Goal: Task Accomplishment & Management: Use online tool/utility

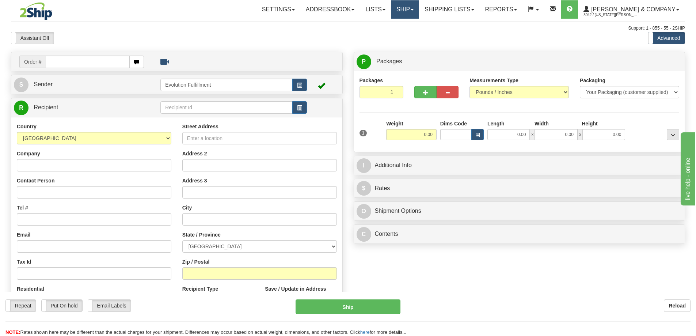
click at [419, 11] on link "Ship" at bounding box center [405, 9] width 28 height 18
click at [411, 35] on span "OnHold / Order Queue" at bounding box center [386, 35] width 52 height 6
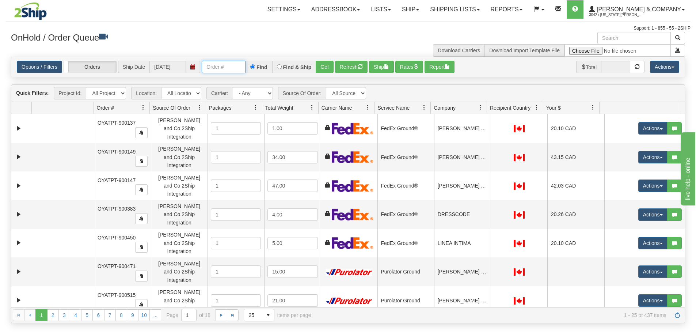
click at [223, 66] on input "text" at bounding box center [224, 67] width 44 height 12
type input "OYATPT-903073"
click at [322, 67] on button "Go!" at bounding box center [325, 67] width 18 height 12
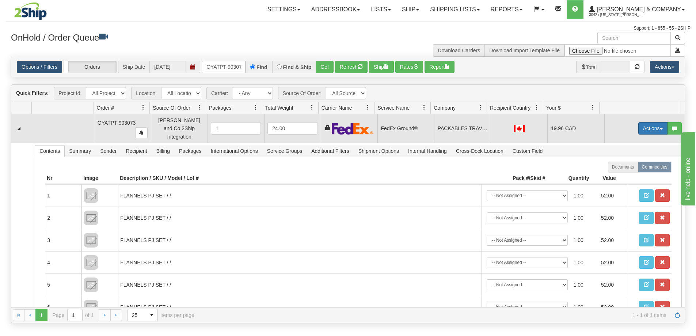
click at [652, 126] on button "Actions" at bounding box center [652, 128] width 29 height 12
click at [624, 168] on span "Ship" at bounding box center [623, 171] width 15 height 6
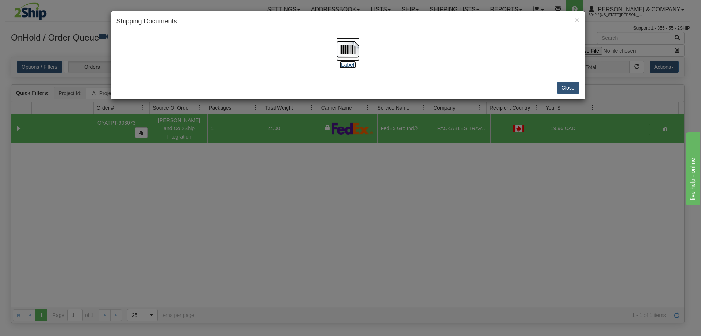
click at [358, 50] on img at bounding box center [347, 49] width 23 height 23
click at [387, 155] on div "× Shipping Documents [Label] Close" at bounding box center [350, 168] width 701 height 336
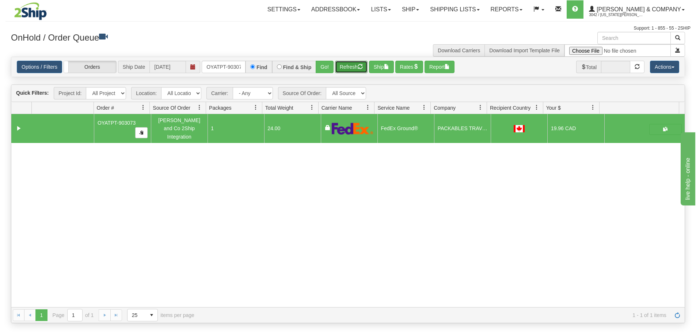
click at [355, 69] on button "Refresh" at bounding box center [351, 67] width 33 height 12
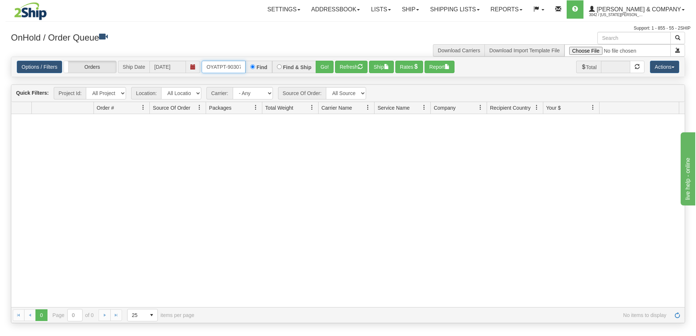
scroll to position [0, 4]
drag, startPoint x: 205, startPoint y: 66, endPoint x: 313, endPoint y: 71, distance: 107.5
click at [313, 71] on div "OYATPT-903073 Find Find & Ship Go!" at bounding box center [268, 67] width 132 height 12
type input "OYATPT-903128"
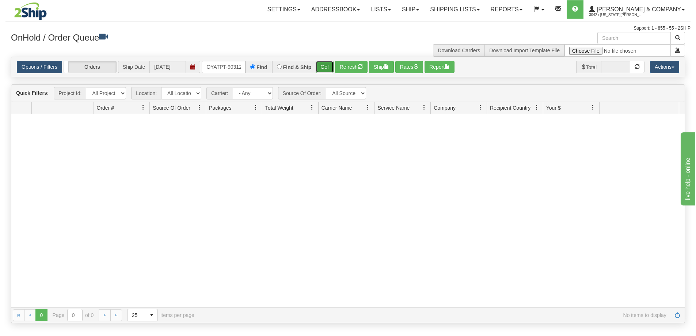
click at [325, 66] on button "Go!" at bounding box center [325, 67] width 18 height 12
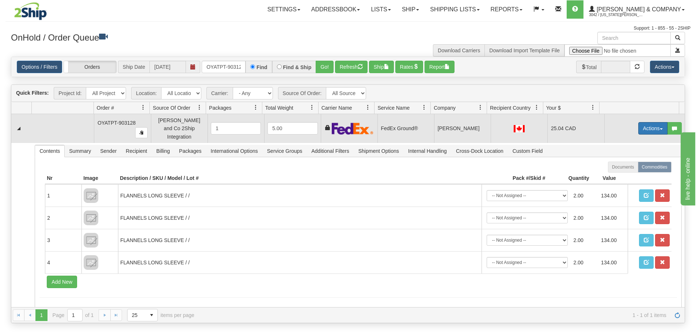
click at [640, 124] on button "Actions" at bounding box center [652, 128] width 29 height 12
click at [626, 168] on link "Ship" at bounding box center [638, 170] width 58 height 9
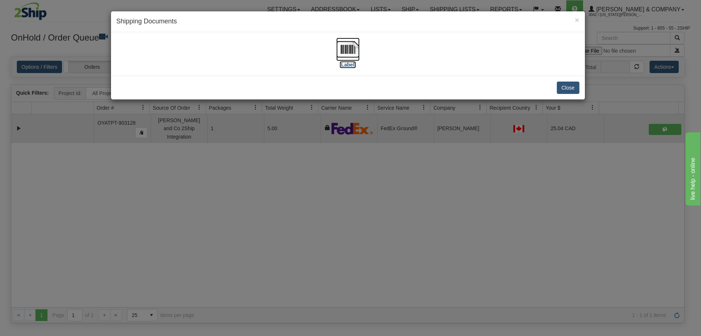
click at [353, 51] on img at bounding box center [347, 49] width 23 height 23
click at [564, 90] on button "Close" at bounding box center [568, 87] width 23 height 12
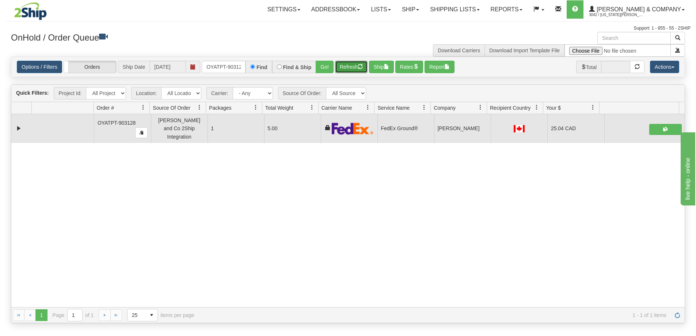
click at [347, 65] on button "Refresh" at bounding box center [351, 67] width 33 height 12
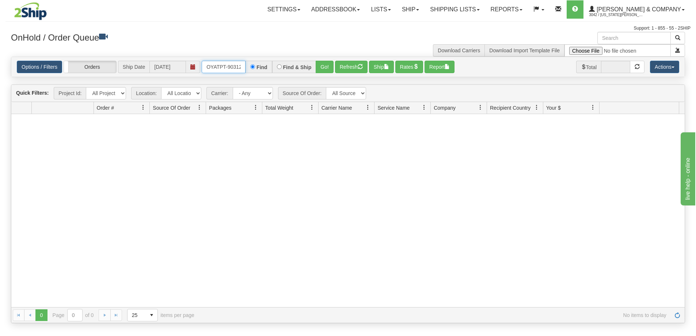
scroll to position [0, 4]
drag, startPoint x: 207, startPoint y: 68, endPoint x: 269, endPoint y: 68, distance: 61.7
click at [269, 68] on div "OYATPT-903128 Find Find & Ship Go!" at bounding box center [268, 67] width 132 height 12
type input "OYATPT-903081"
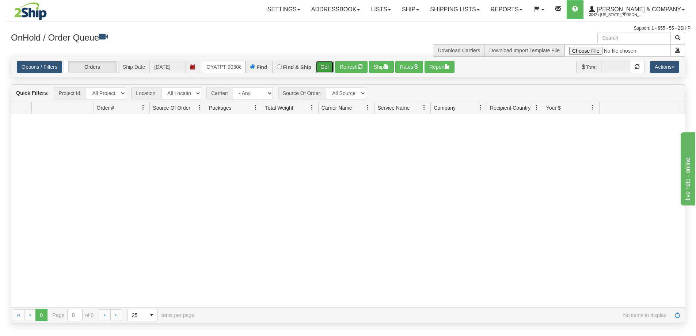
click at [324, 61] on button "Go!" at bounding box center [325, 67] width 18 height 12
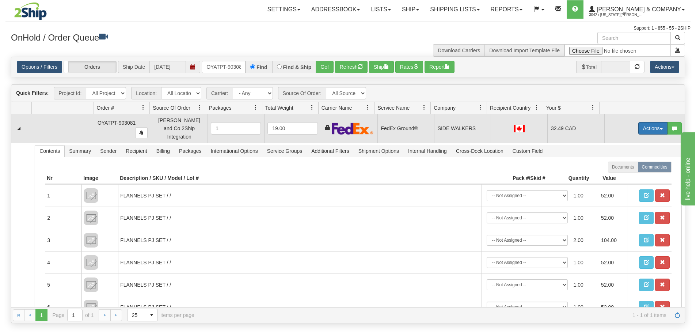
click at [641, 125] on button "Actions" at bounding box center [652, 128] width 29 height 12
click at [627, 168] on link "Ship" at bounding box center [638, 170] width 58 height 9
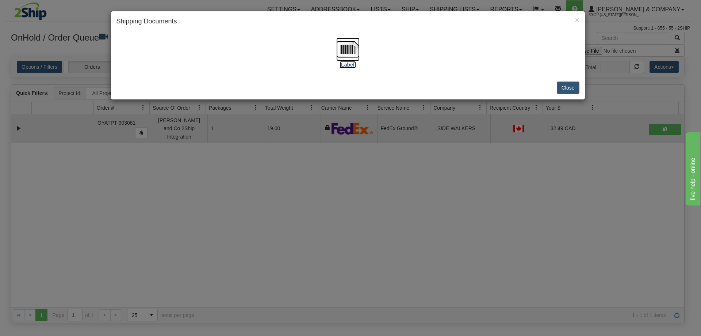
click at [352, 50] on img at bounding box center [347, 49] width 23 height 23
click at [564, 88] on button "Close" at bounding box center [568, 87] width 23 height 12
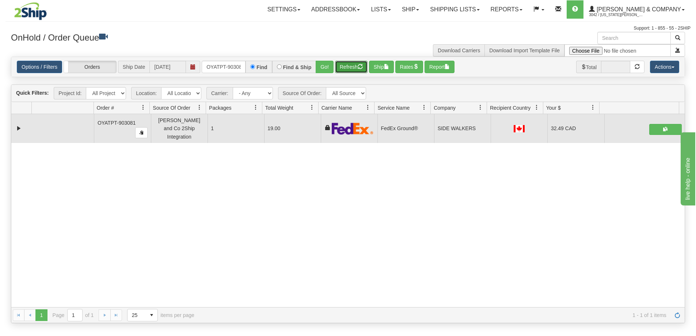
click at [348, 65] on button "Refresh" at bounding box center [351, 67] width 33 height 12
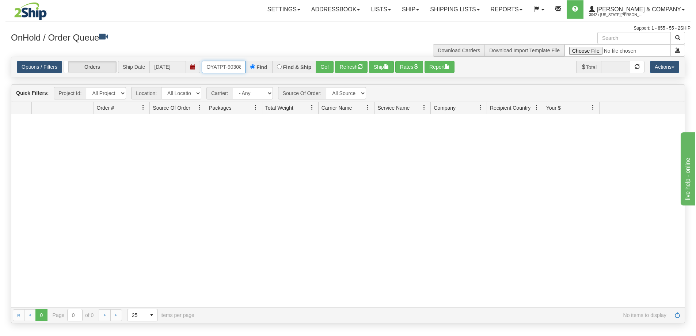
scroll to position [0, 4]
drag, startPoint x: 206, startPoint y: 66, endPoint x: 278, endPoint y: 66, distance: 72.0
click at [278, 66] on div "OYATPT-903081 Find Find & Ship Go!" at bounding box center [268, 67] width 132 height 12
type input "OYATPT-903031"
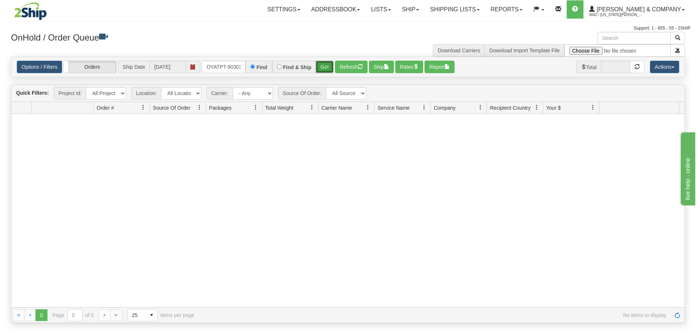
click at [322, 66] on button "Go!" at bounding box center [325, 67] width 18 height 12
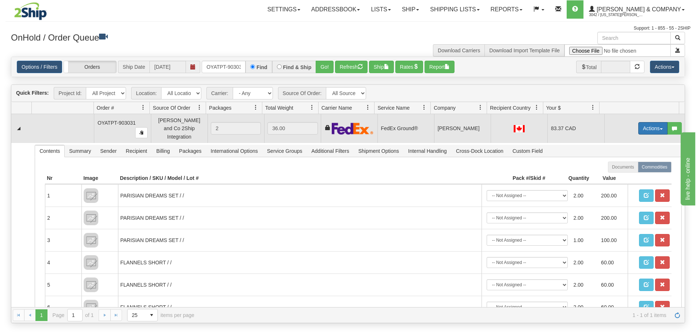
click at [641, 127] on button "Actions" at bounding box center [652, 128] width 29 height 12
click at [625, 168] on link "Ship" at bounding box center [638, 170] width 58 height 9
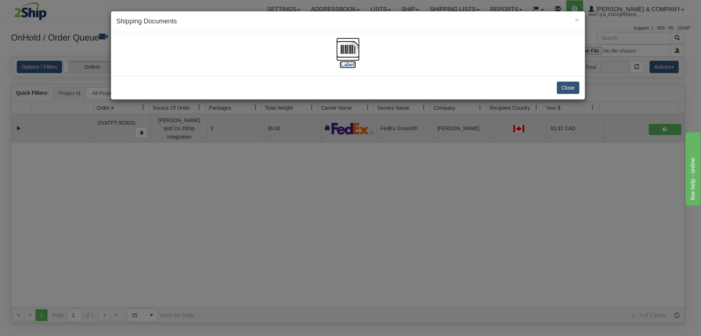
click at [347, 50] on img at bounding box center [347, 49] width 23 height 23
click at [423, 178] on div "× Shipping Documents [Label] Close" at bounding box center [350, 168] width 701 height 336
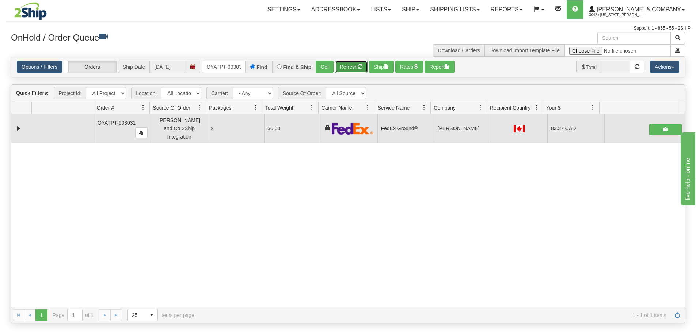
click at [353, 68] on button "Refresh" at bounding box center [351, 67] width 33 height 12
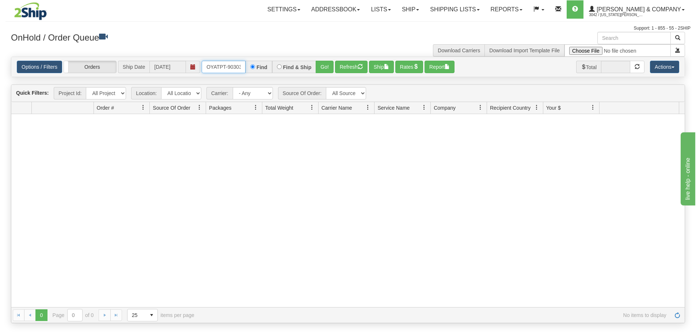
scroll to position [0, 4]
drag, startPoint x: 207, startPoint y: 65, endPoint x: 282, endPoint y: 66, distance: 75.6
click at [282, 66] on div "OYATPT-903031 Find Find & Ship Go!" at bounding box center [268, 67] width 132 height 12
